Goal: Task Accomplishment & Management: Use online tool/utility

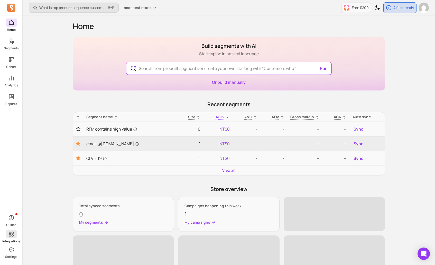
click at [11, 233] on icon at bounding box center [11, 234] width 6 height 6
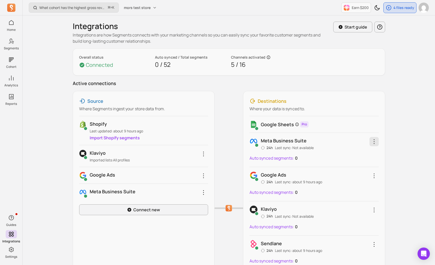
click at [373, 142] on icon "button" at bounding box center [374, 142] width 6 height 6
click at [355, 175] on span "Remove integration" at bounding box center [353, 176] width 38 height 5
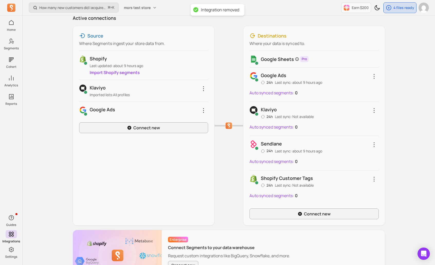
scroll to position [106, 0]
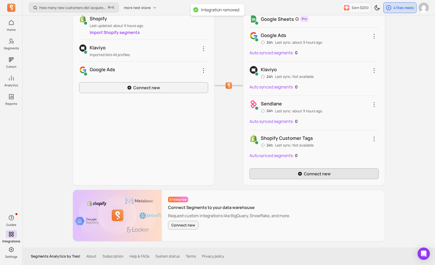
click at [283, 177] on link "Connect new" at bounding box center [314, 173] width 129 height 11
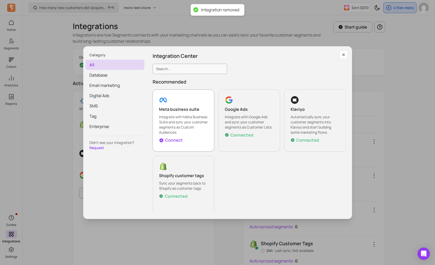
click at [189, 120] on p "Integrate with Meta Business Suite and sync your customer segments as Custom Au…" at bounding box center [183, 124] width 49 height 21
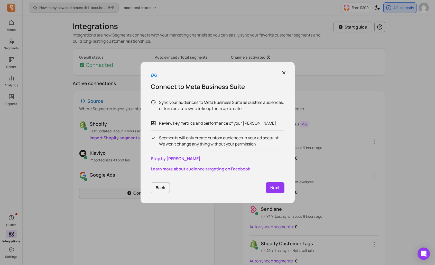
click at [276, 187] on p "Next" at bounding box center [275, 188] width 10 height 6
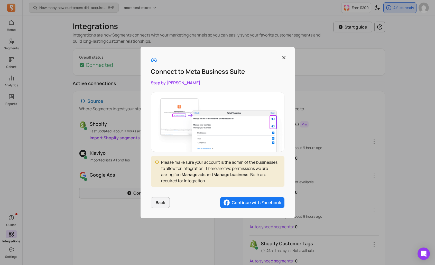
click at [253, 203] on img "button" at bounding box center [252, 202] width 64 height 11
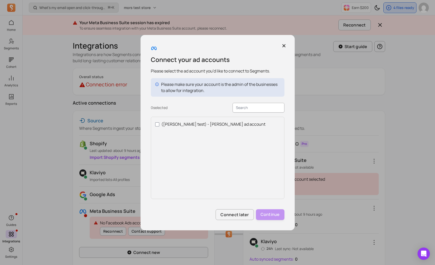
click at [160, 125] on label "([PERSON_NAME] test) - [PERSON_NAME] ad account" at bounding box center [217, 124] width 125 height 6
click at [159, 125] on input "([PERSON_NAME] test) - [PERSON_NAME] ad account" at bounding box center [157, 124] width 4 height 4
checkbox input "true"
click at [264, 214] on button "Continue" at bounding box center [270, 214] width 29 height 11
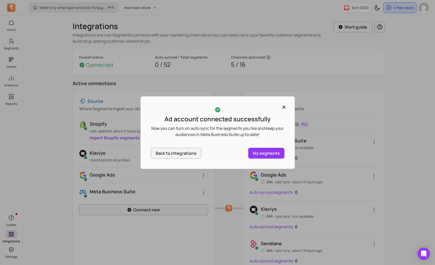
click at [269, 155] on p "My segments" at bounding box center [266, 153] width 27 height 6
